Goal: Task Accomplishment & Management: Manage account settings

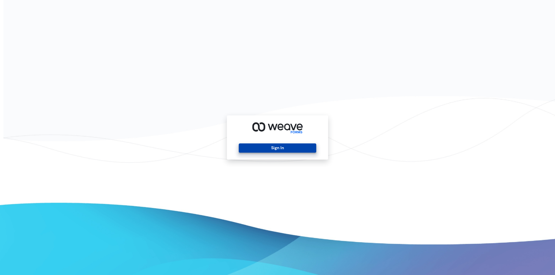
click at [277, 150] on button "Sign In" at bounding box center [277, 148] width 77 height 9
click at [287, 145] on button "Sign In" at bounding box center [277, 148] width 77 height 9
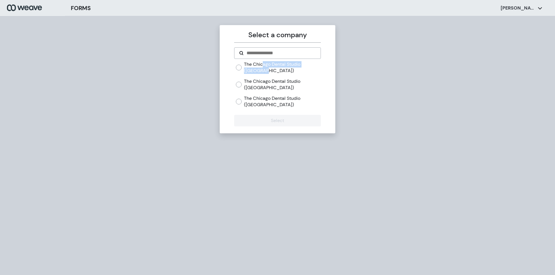
click at [263, 69] on label "The Chicago Dental Studio ([GEOGRAPHIC_DATA])" at bounding box center [282, 67] width 77 height 12
click at [258, 117] on button "Select" at bounding box center [277, 121] width 86 height 12
